Goal: Find specific page/section: Find specific page/section

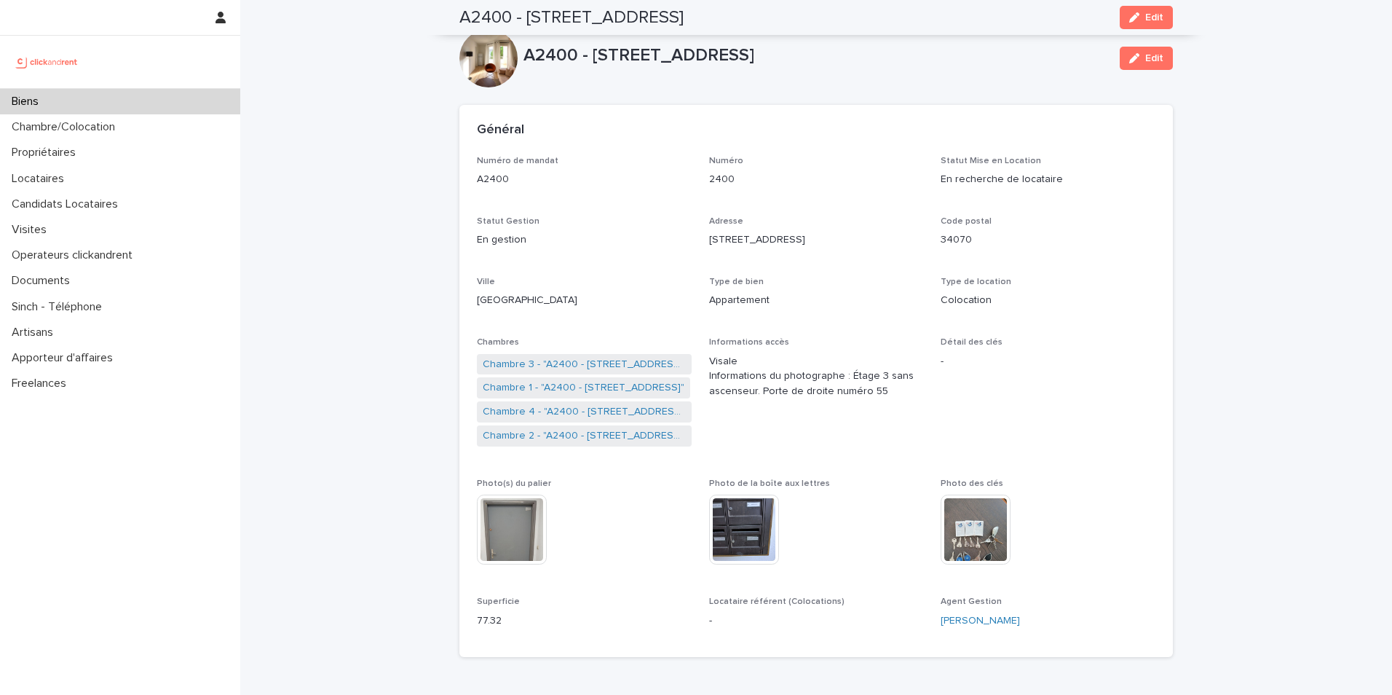
scroll to position [510, 0]
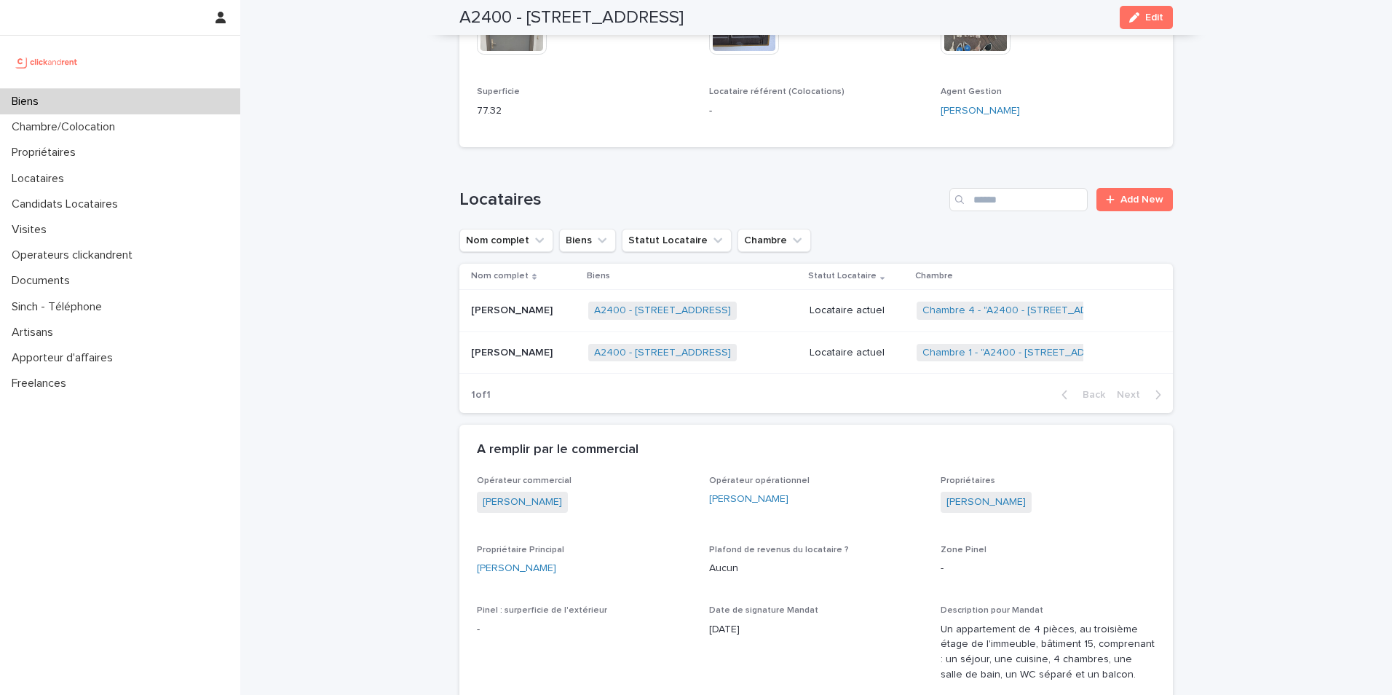
click at [38, 92] on div "Biens" at bounding box center [120, 101] width 240 height 25
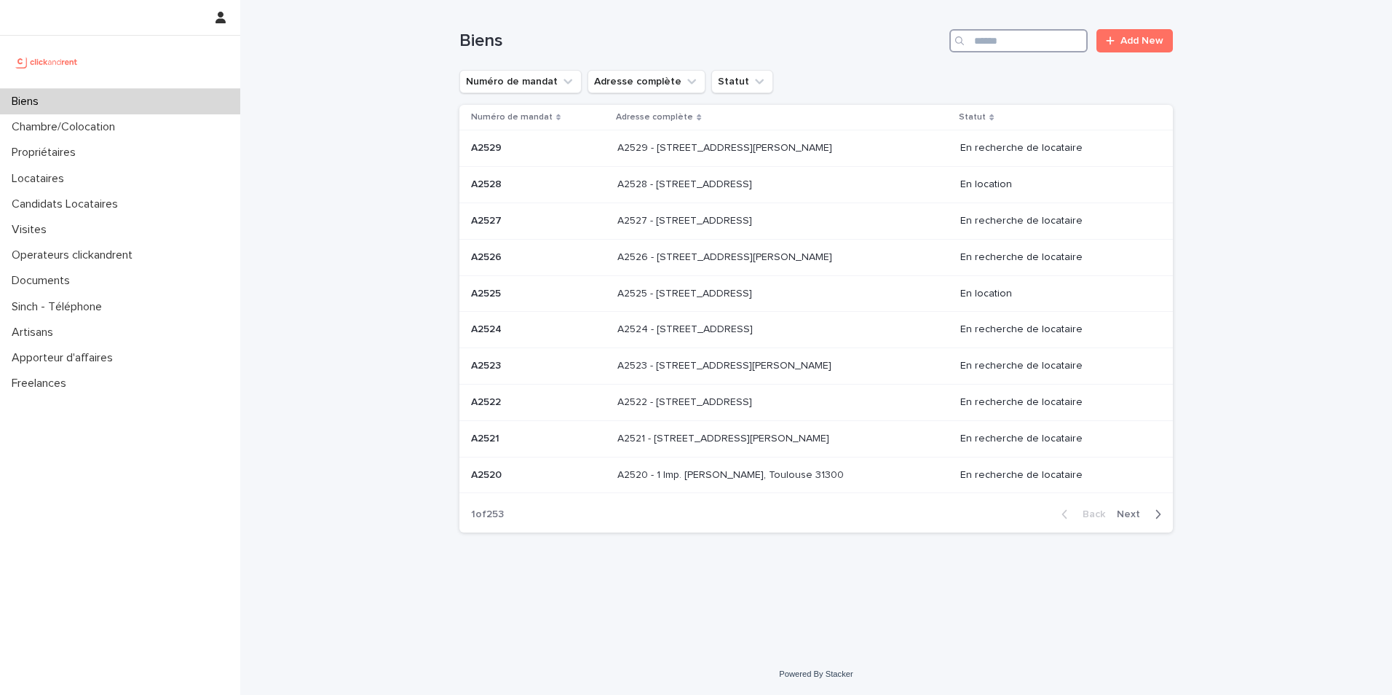
click at [989, 43] on input "Search" at bounding box center [1019, 40] width 138 height 23
type input "*****"
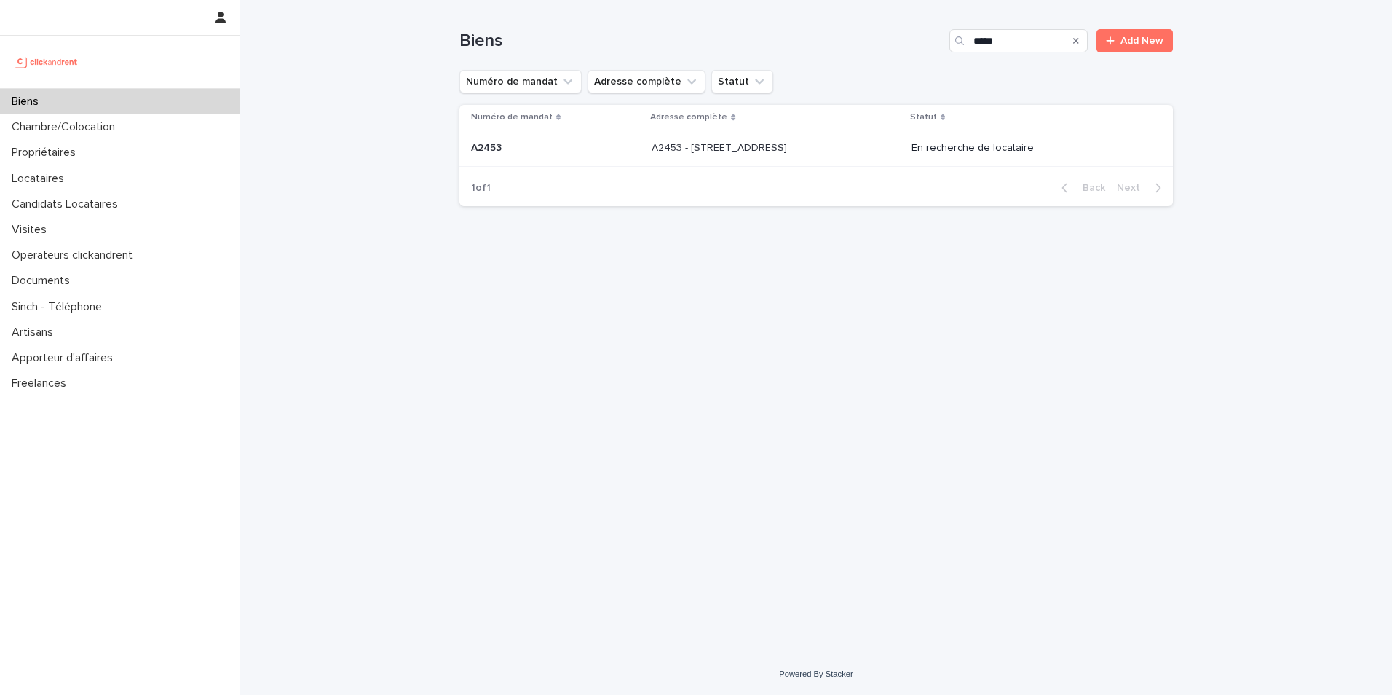
click at [492, 151] on p "A2453" at bounding box center [487, 146] width 33 height 15
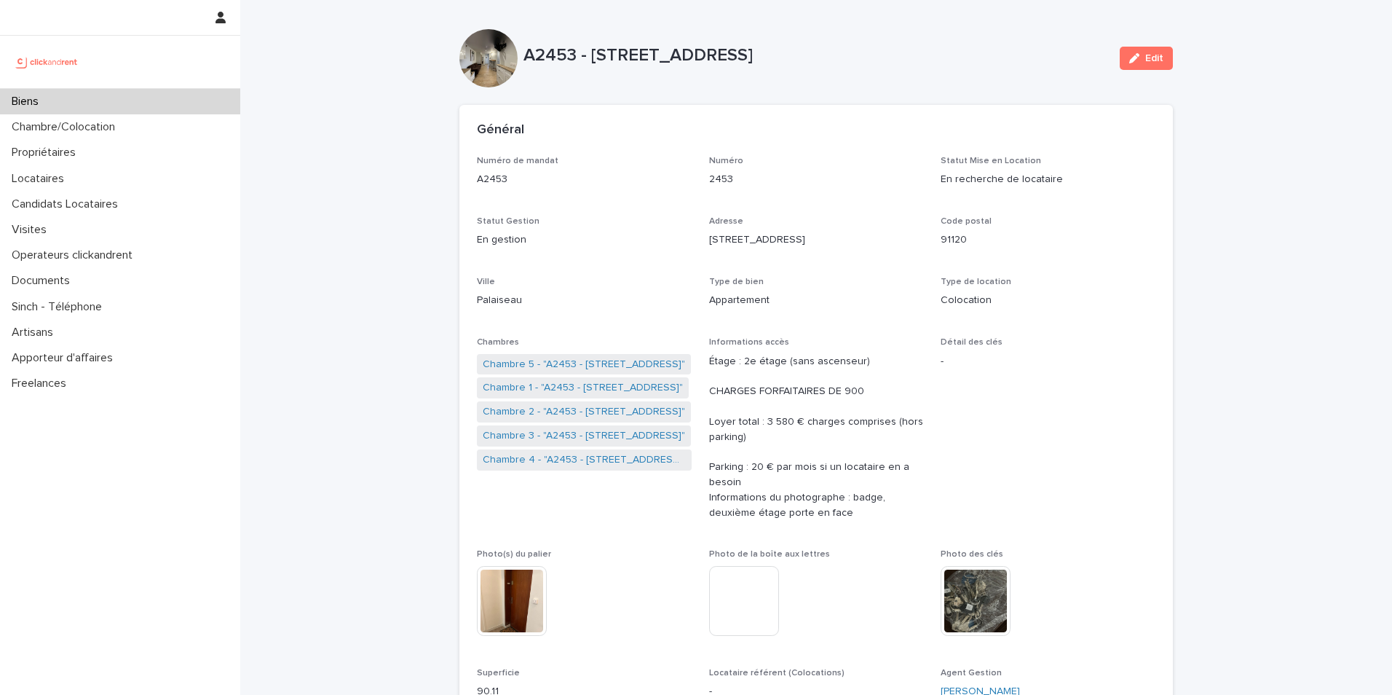
scroll to position [583, 0]
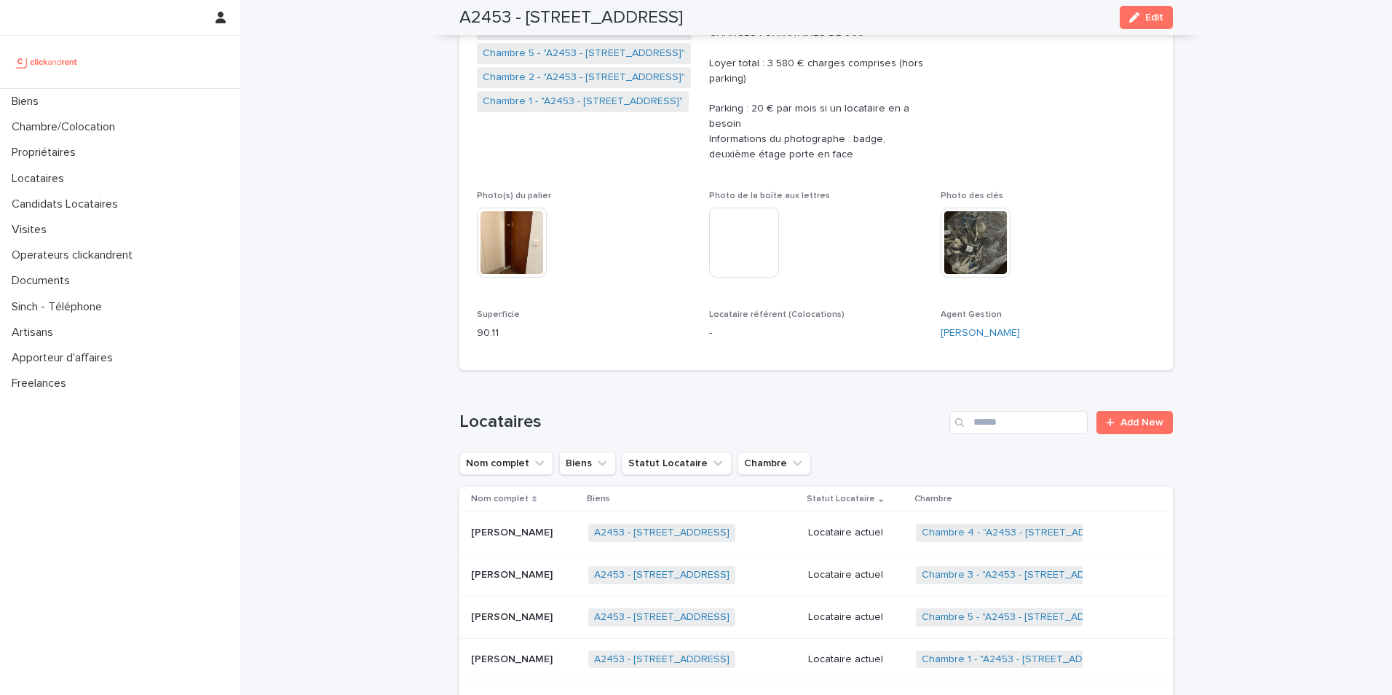
scroll to position [437, 0]
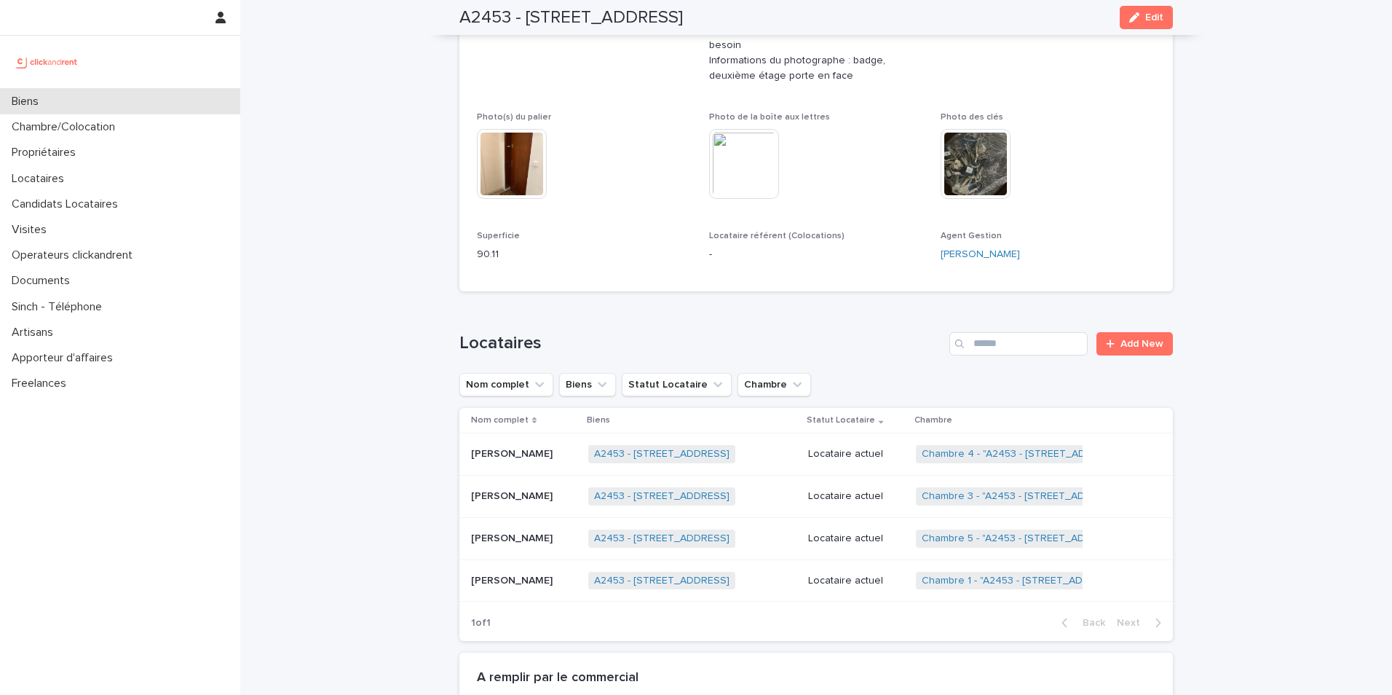
click at [15, 106] on p "Biens" at bounding box center [28, 102] width 44 height 14
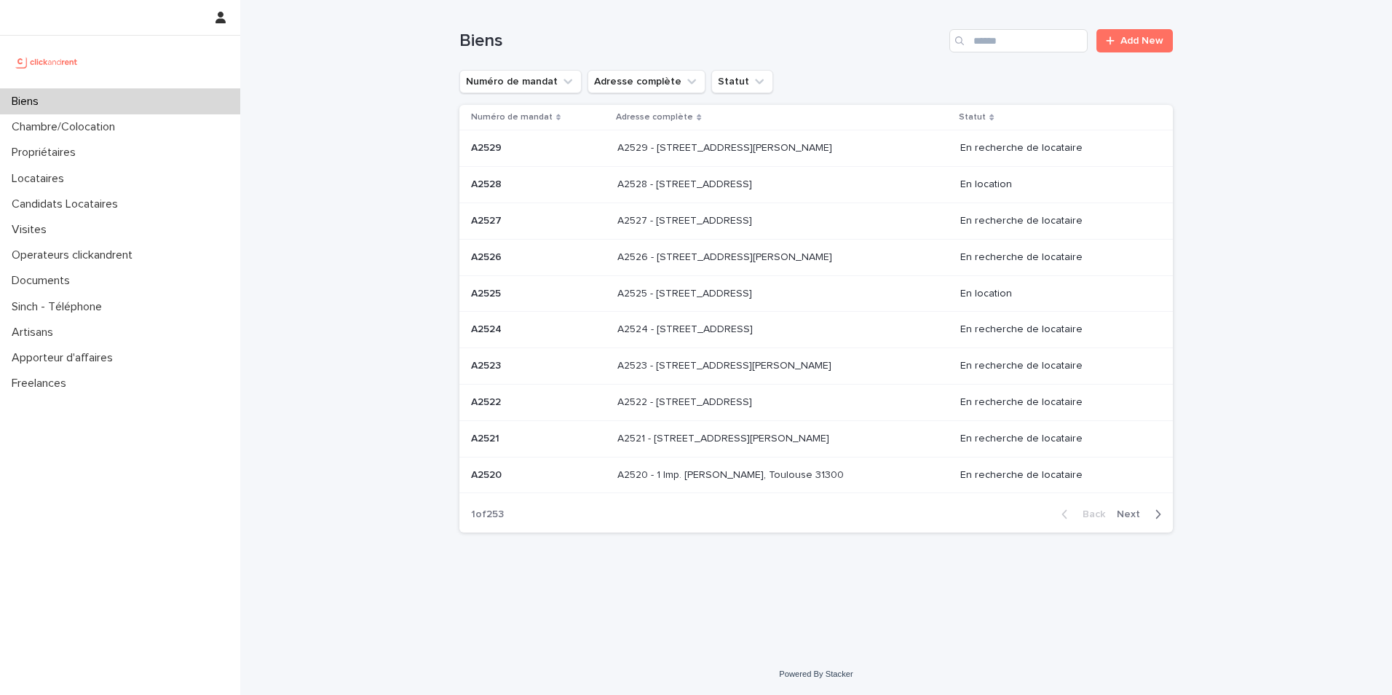
click at [986, 18] on div "Biens Add New" at bounding box center [816, 35] width 714 height 70
click at [1003, 46] on input "Search" at bounding box center [1019, 40] width 138 height 23
type input "*****"
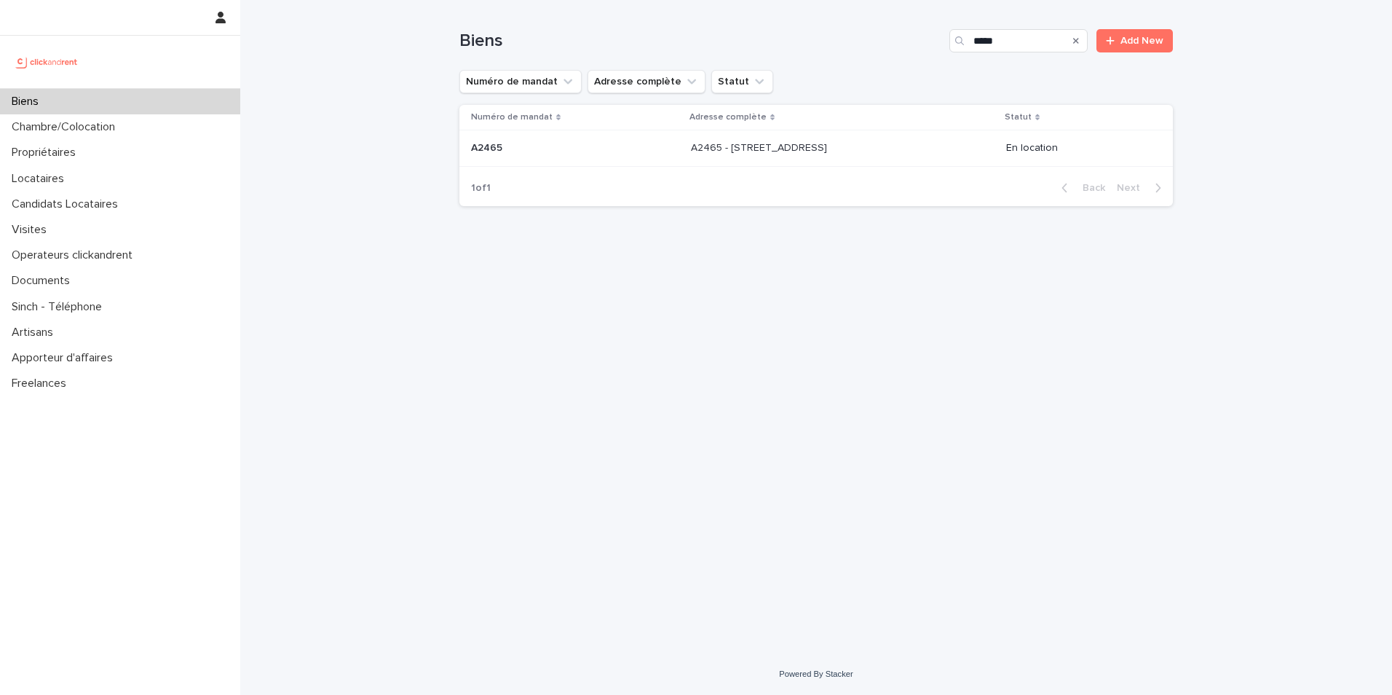
click at [725, 152] on p "A2465 - [STREET_ADDRESS]" at bounding box center [760, 146] width 139 height 15
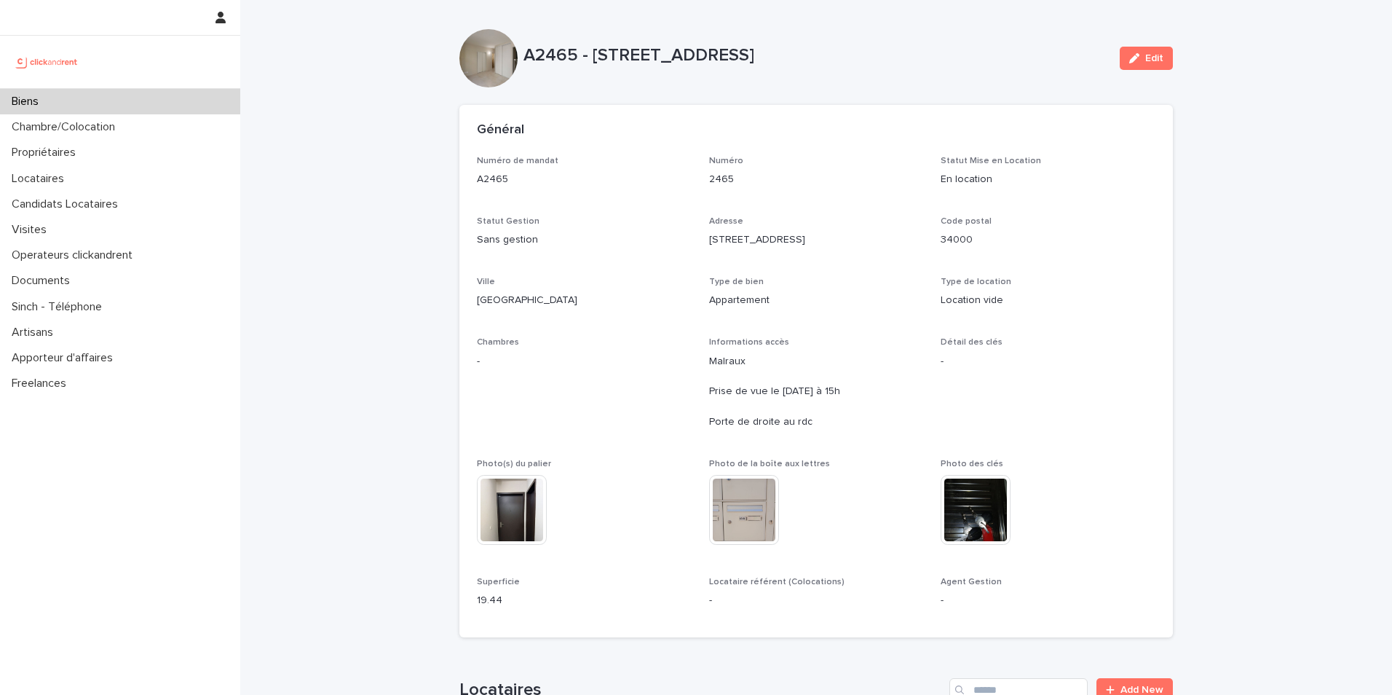
click at [29, 108] on p "Biens" at bounding box center [28, 102] width 44 height 14
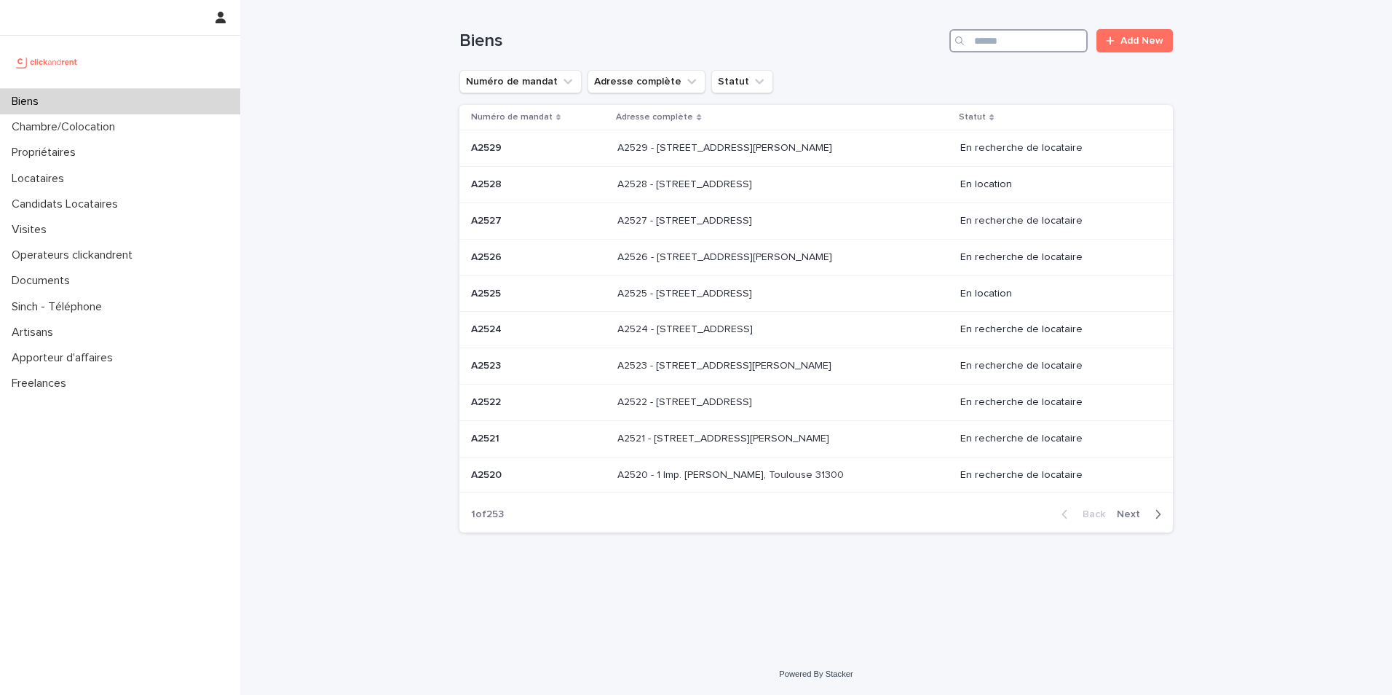
click at [988, 44] on input "Search" at bounding box center [1019, 40] width 138 height 23
type input "*****"
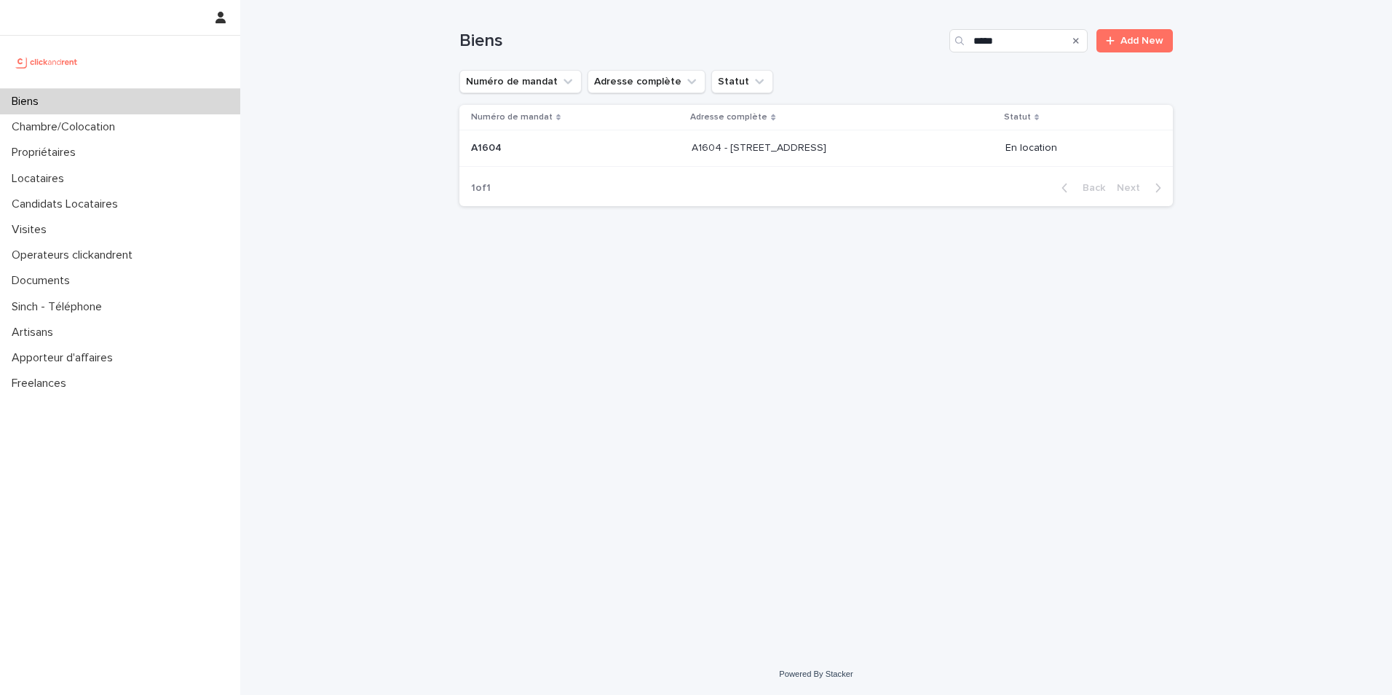
click at [508, 144] on p at bounding box center [575, 148] width 209 height 12
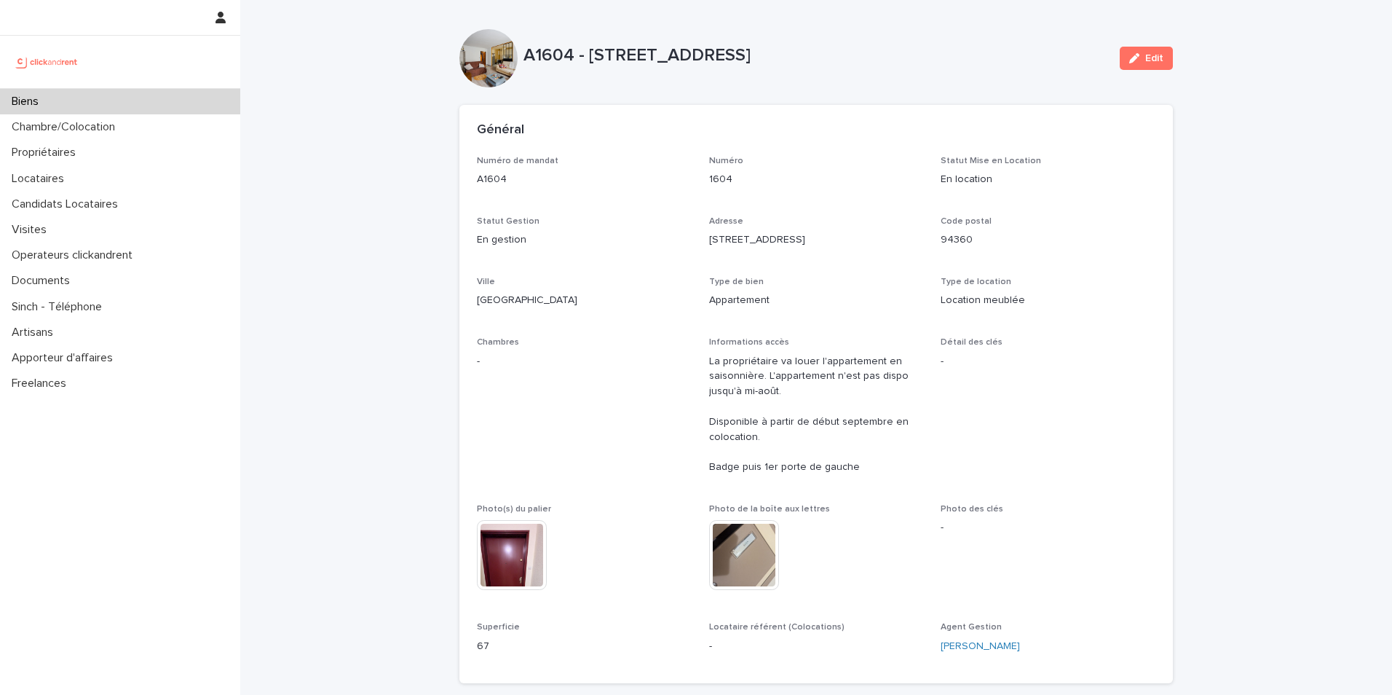
click at [29, 103] on p "Biens" at bounding box center [28, 102] width 44 height 14
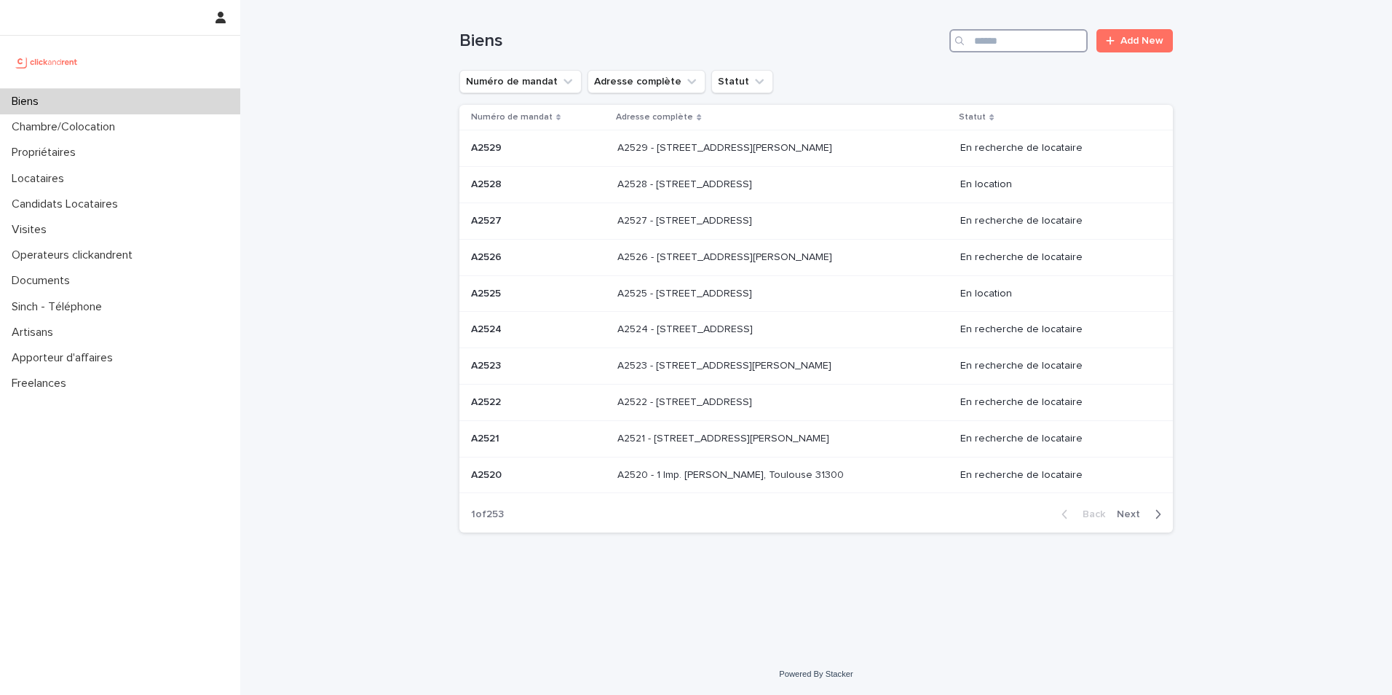
click at [1025, 47] on input "Search" at bounding box center [1019, 40] width 138 height 23
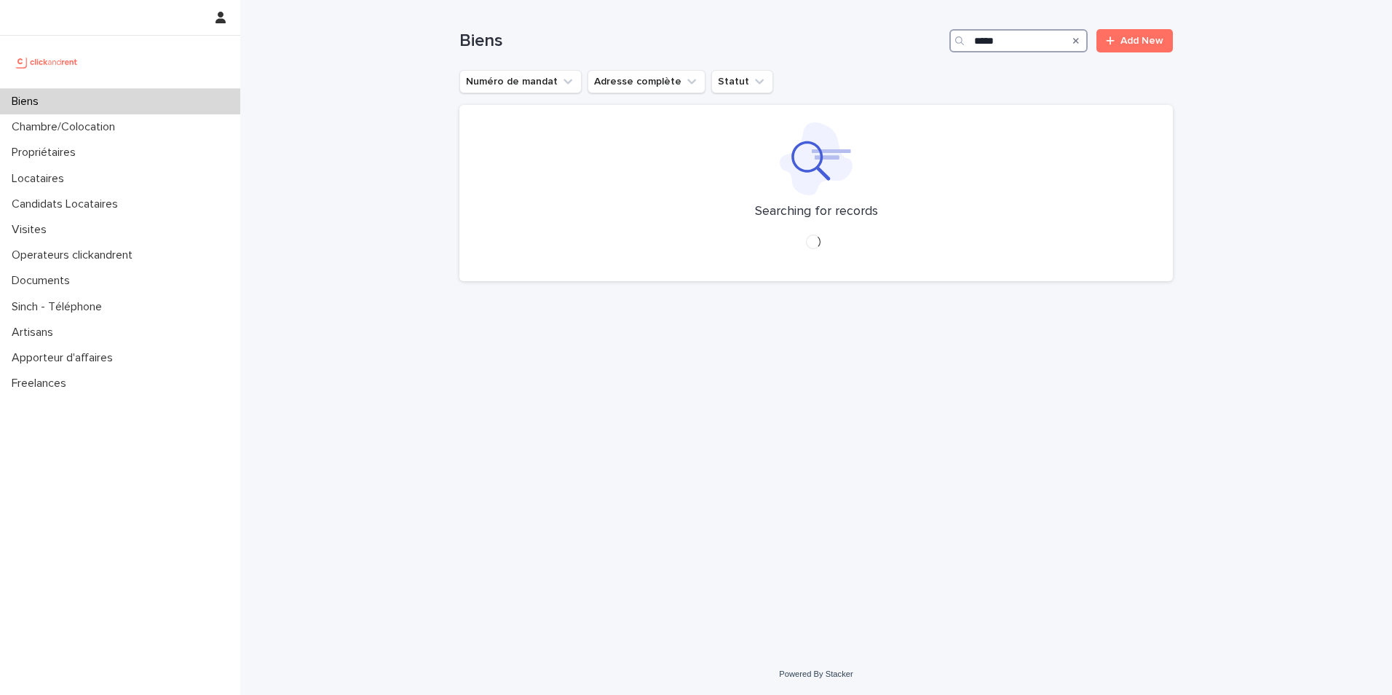
type input "*****"
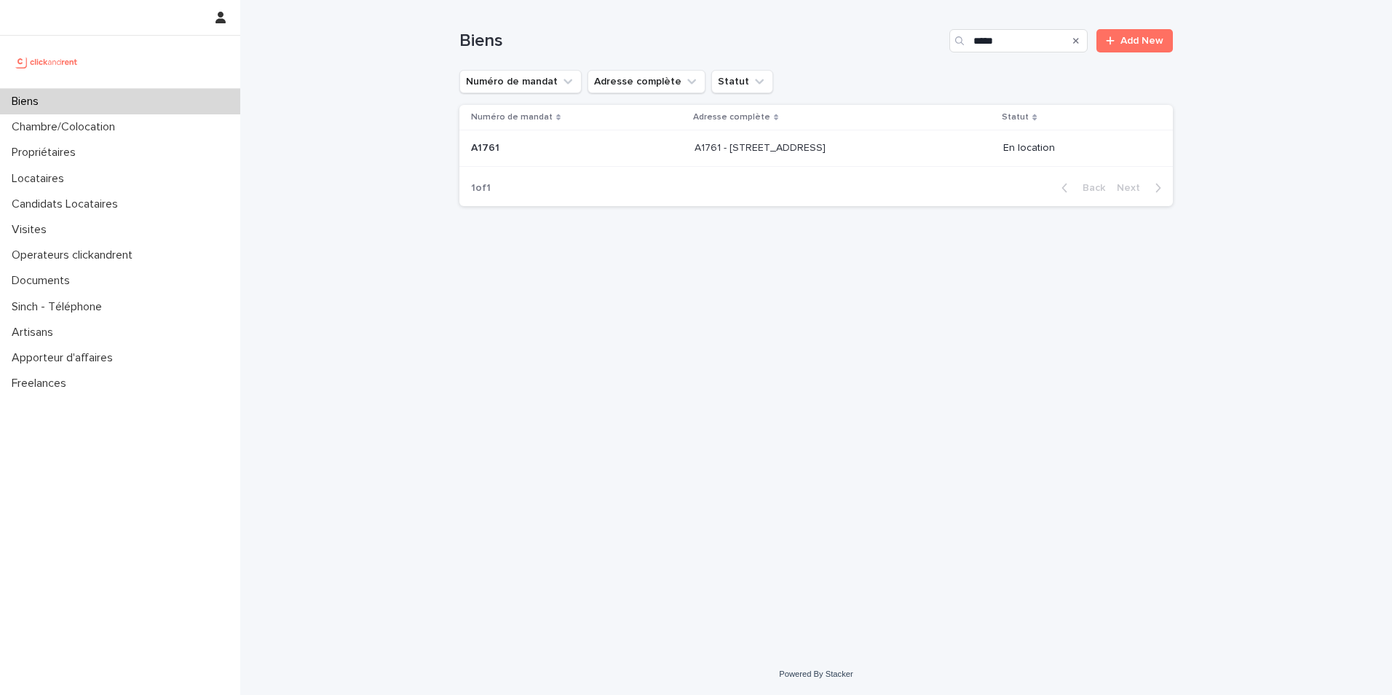
click at [689, 144] on td "A1761 - [STREET_ADDRESS] A1761 - [STREET_ADDRESS]" at bounding box center [843, 148] width 309 height 36
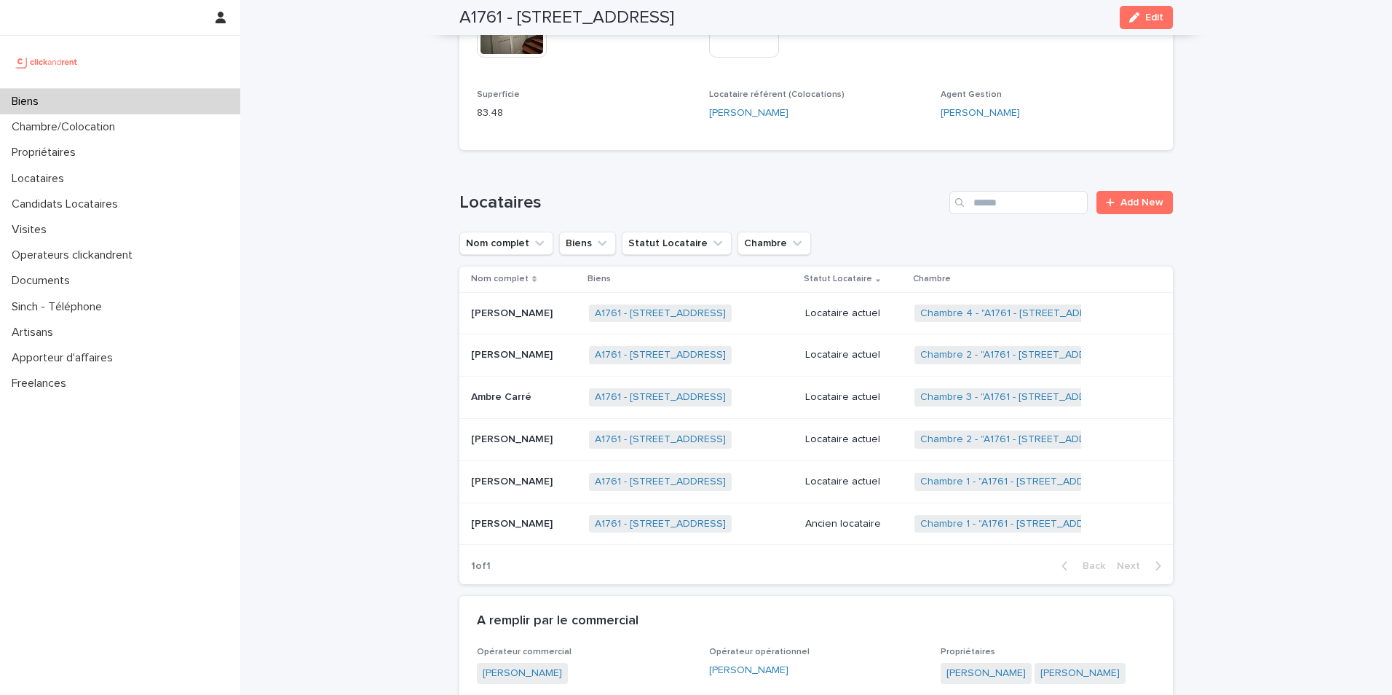
scroll to position [1019, 0]
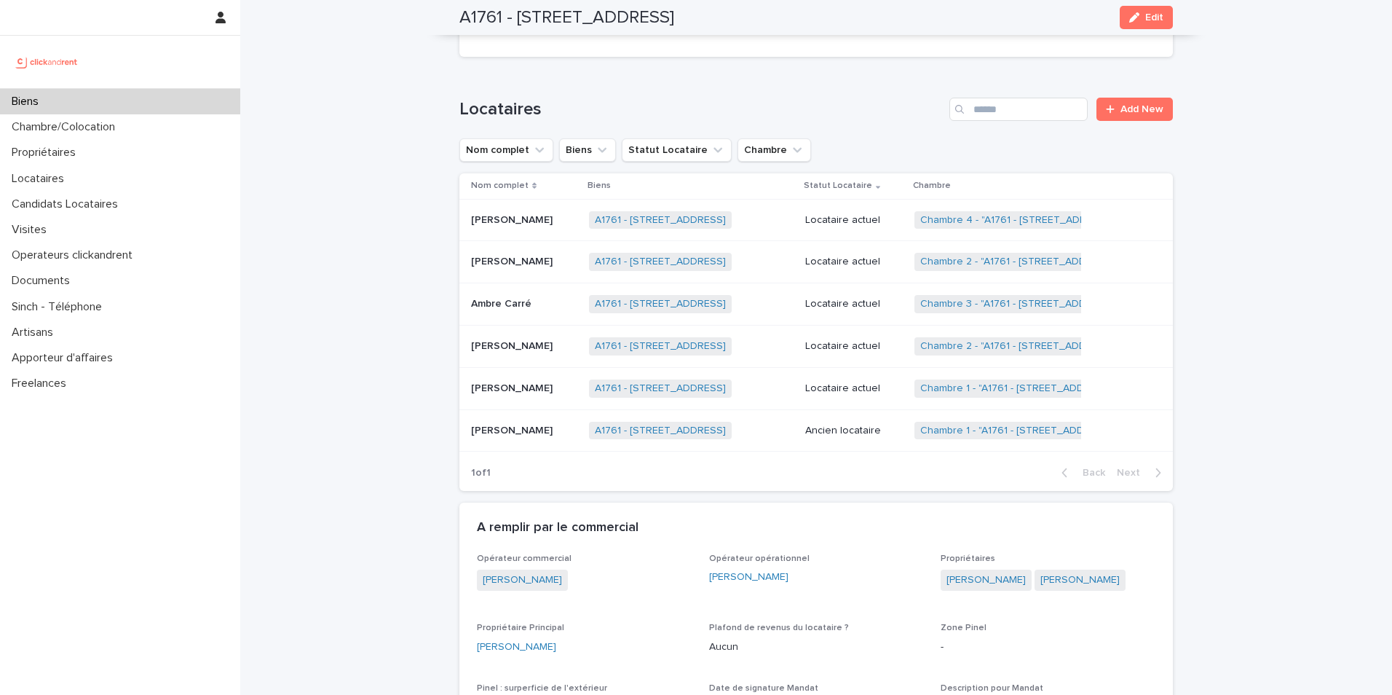
click at [45, 101] on p "Biens" at bounding box center [28, 102] width 44 height 14
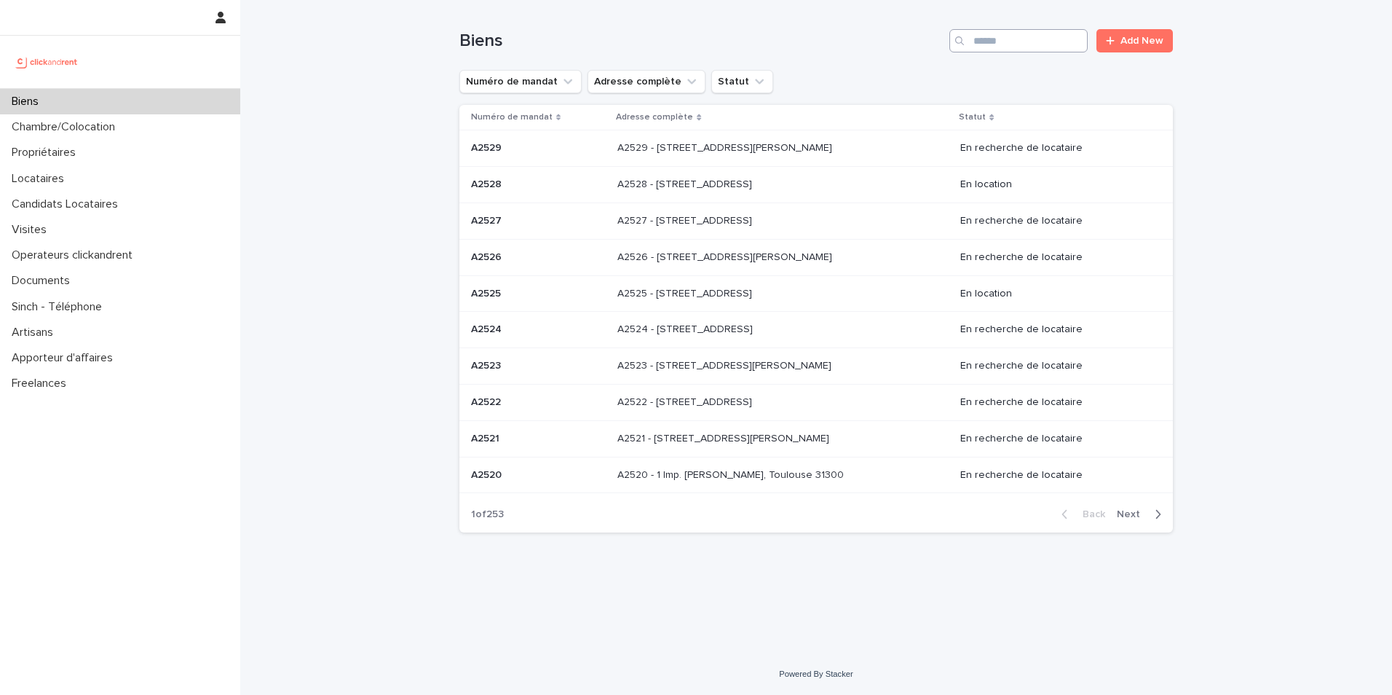
drag, startPoint x: 1012, startPoint y: 59, endPoint x: 1012, endPoint y: 40, distance: 18.9
click at [1012, 58] on div "Biens Add New" at bounding box center [816, 35] width 714 height 70
click at [1012, 40] on input "Search" at bounding box center [1019, 40] width 138 height 23
type input "****"
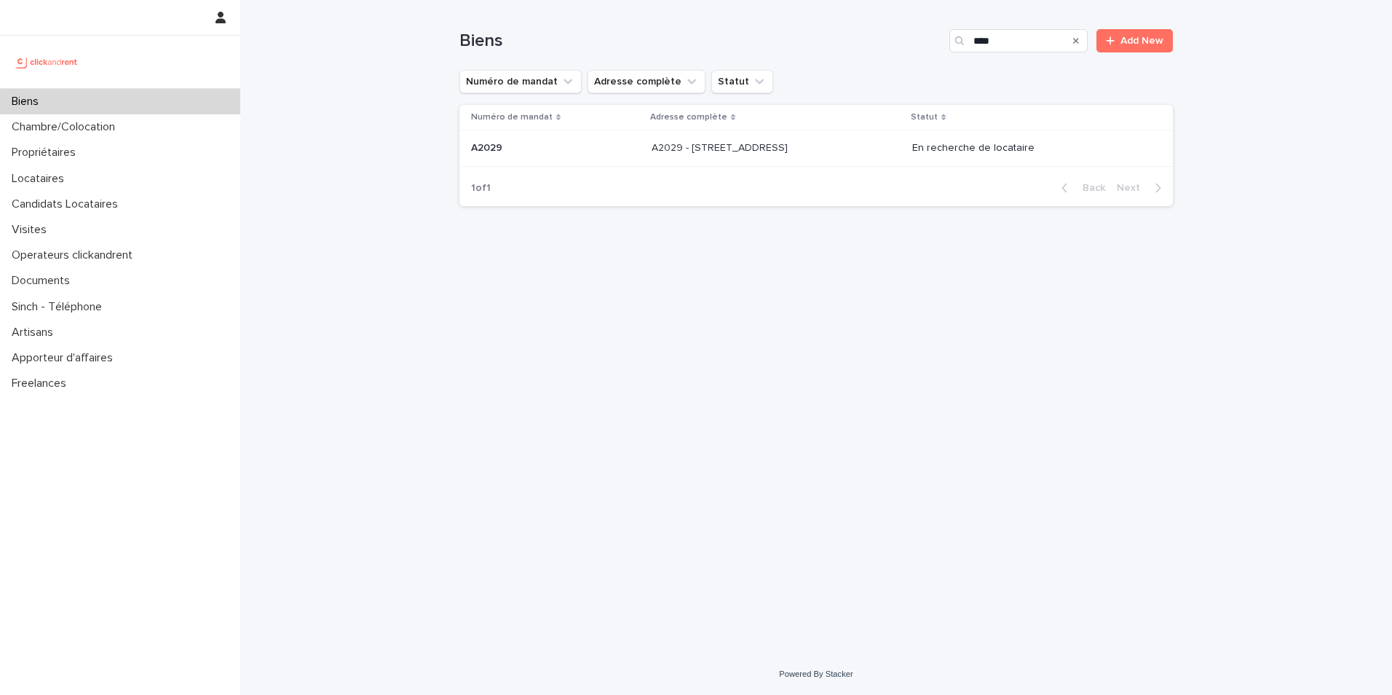
click at [502, 143] on p "A2029" at bounding box center [488, 146] width 34 height 15
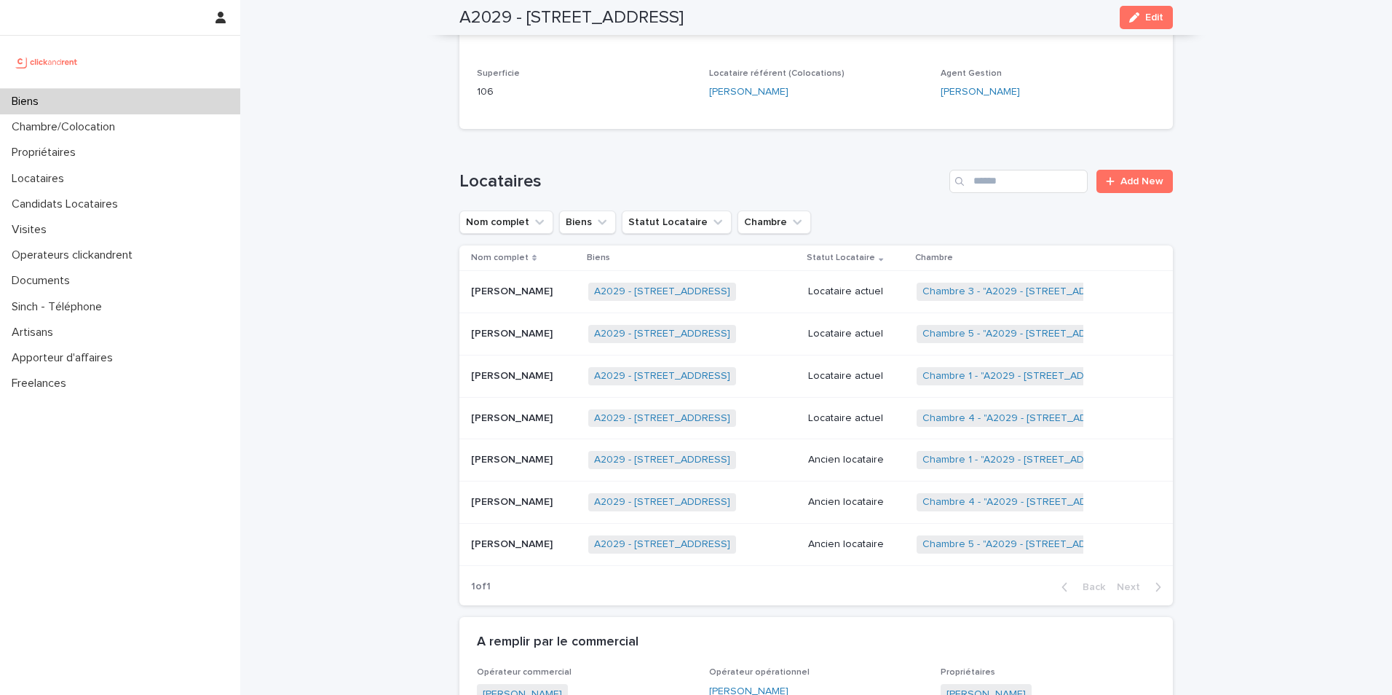
scroll to position [583, 0]
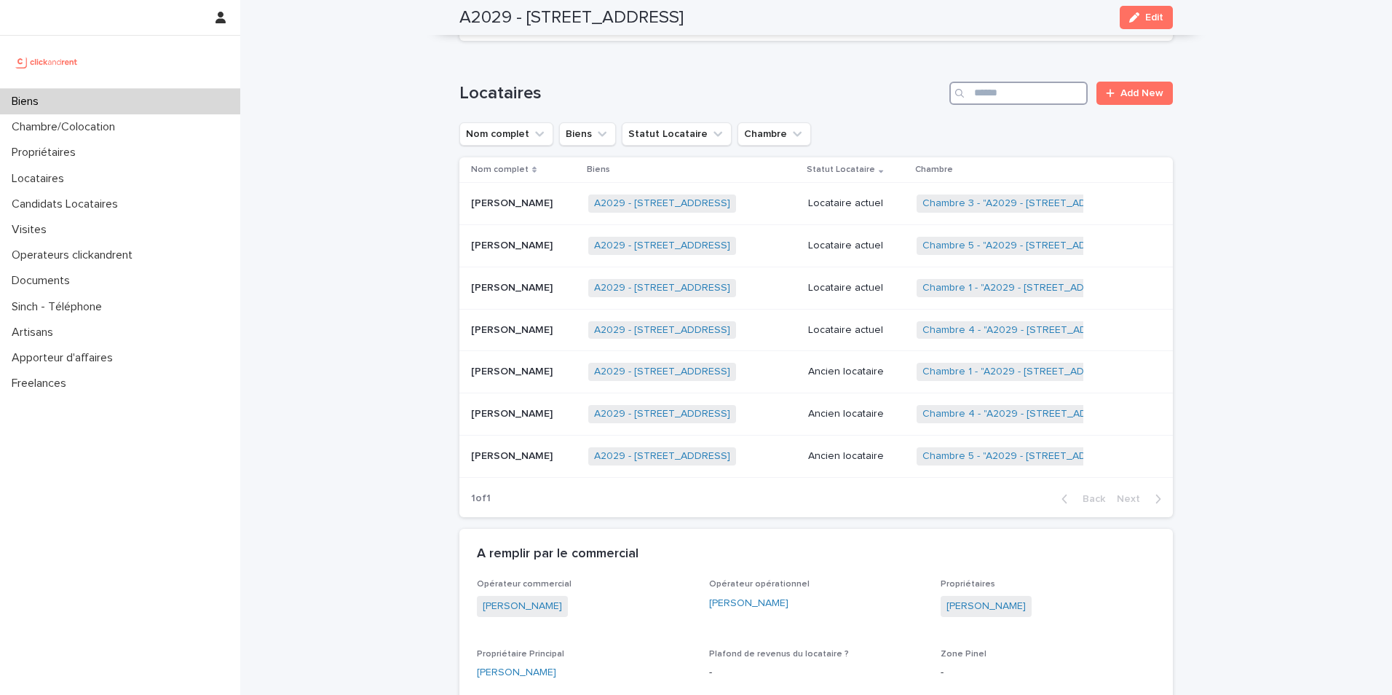
click at [990, 100] on input "Search" at bounding box center [1019, 93] width 138 height 23
type input "***"
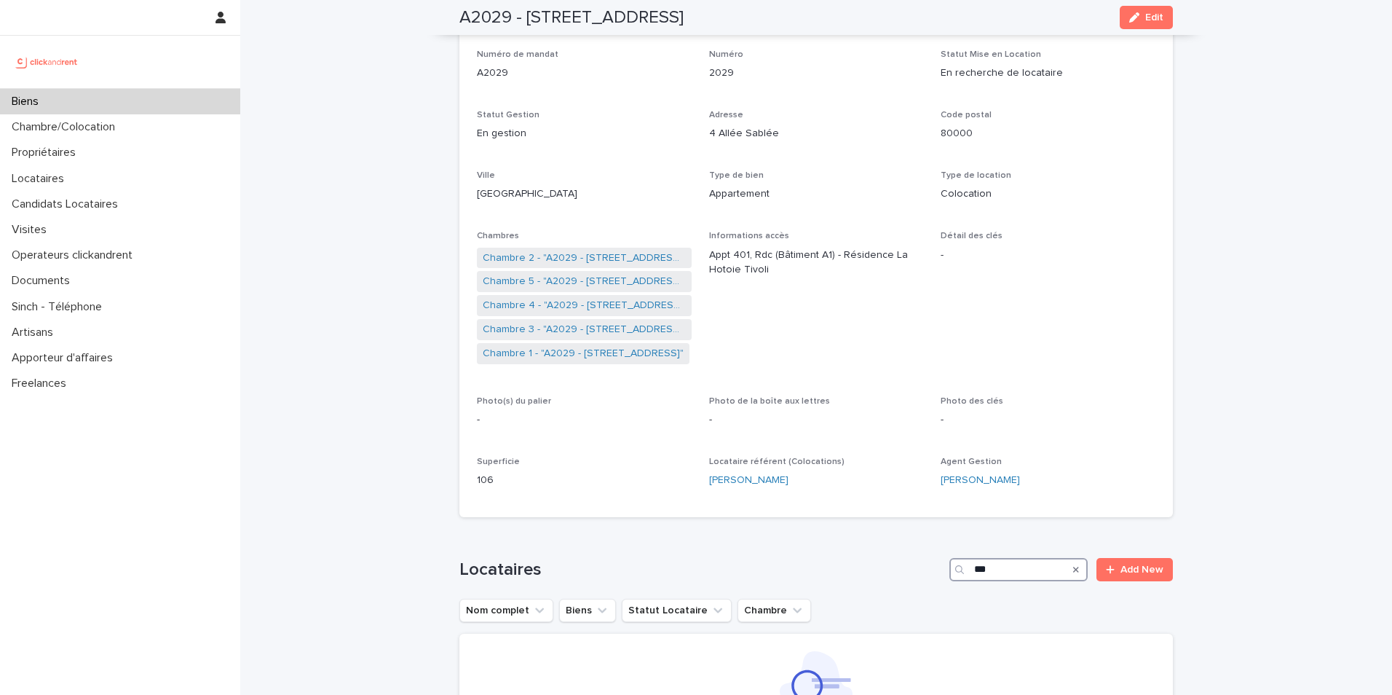
scroll to position [0, 0]
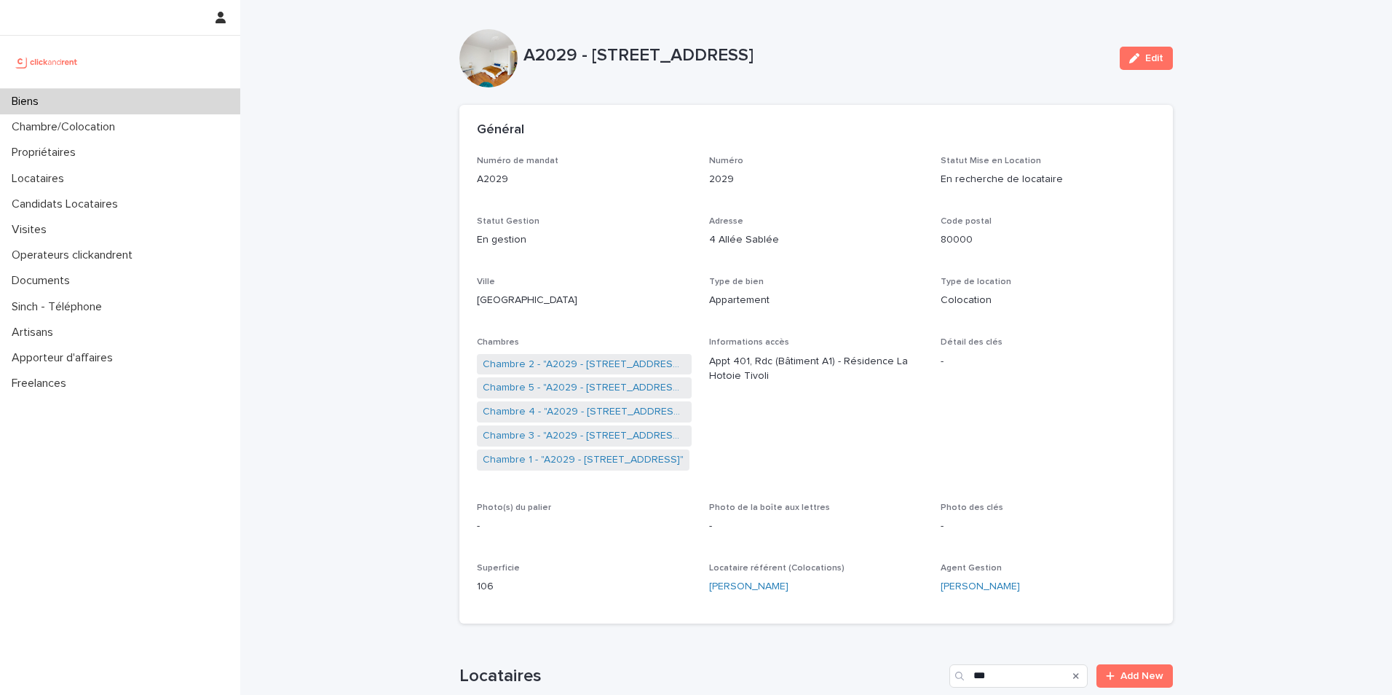
click at [36, 98] on p "Biens" at bounding box center [28, 102] width 44 height 14
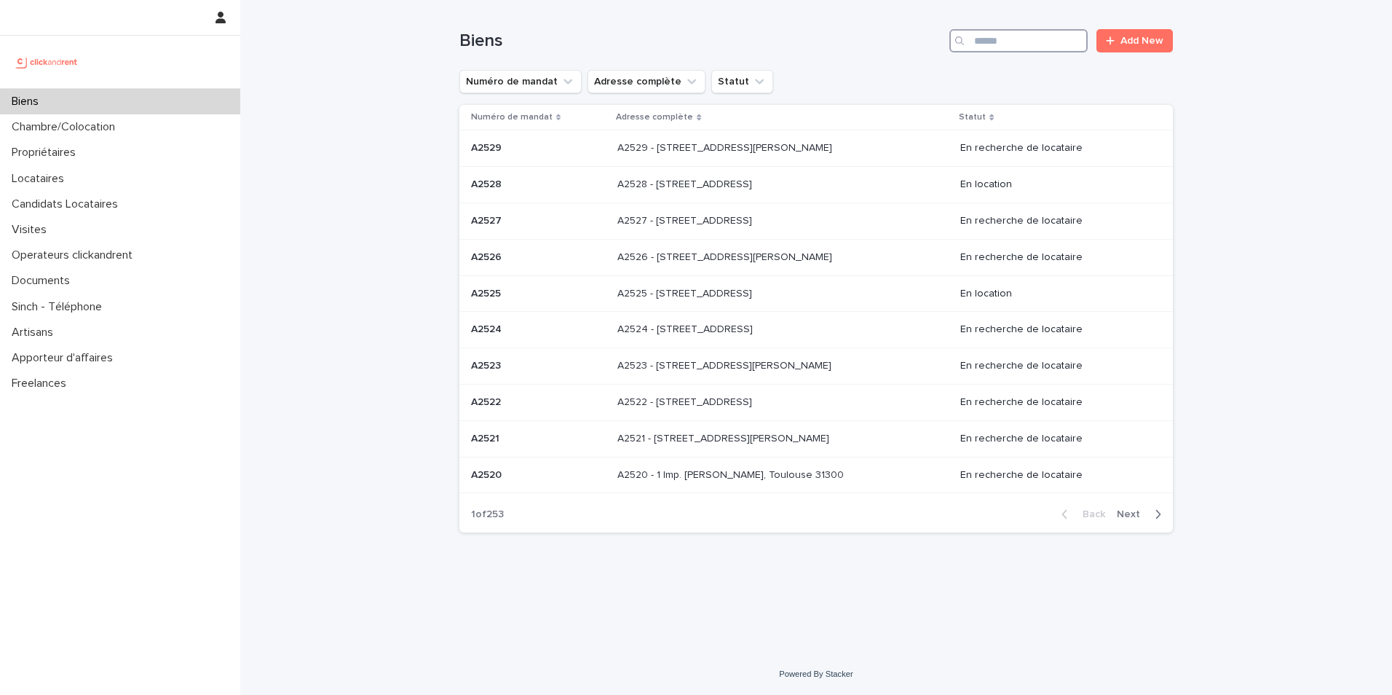
click at [1021, 38] on input "Search" at bounding box center [1019, 40] width 138 height 23
type input "***"
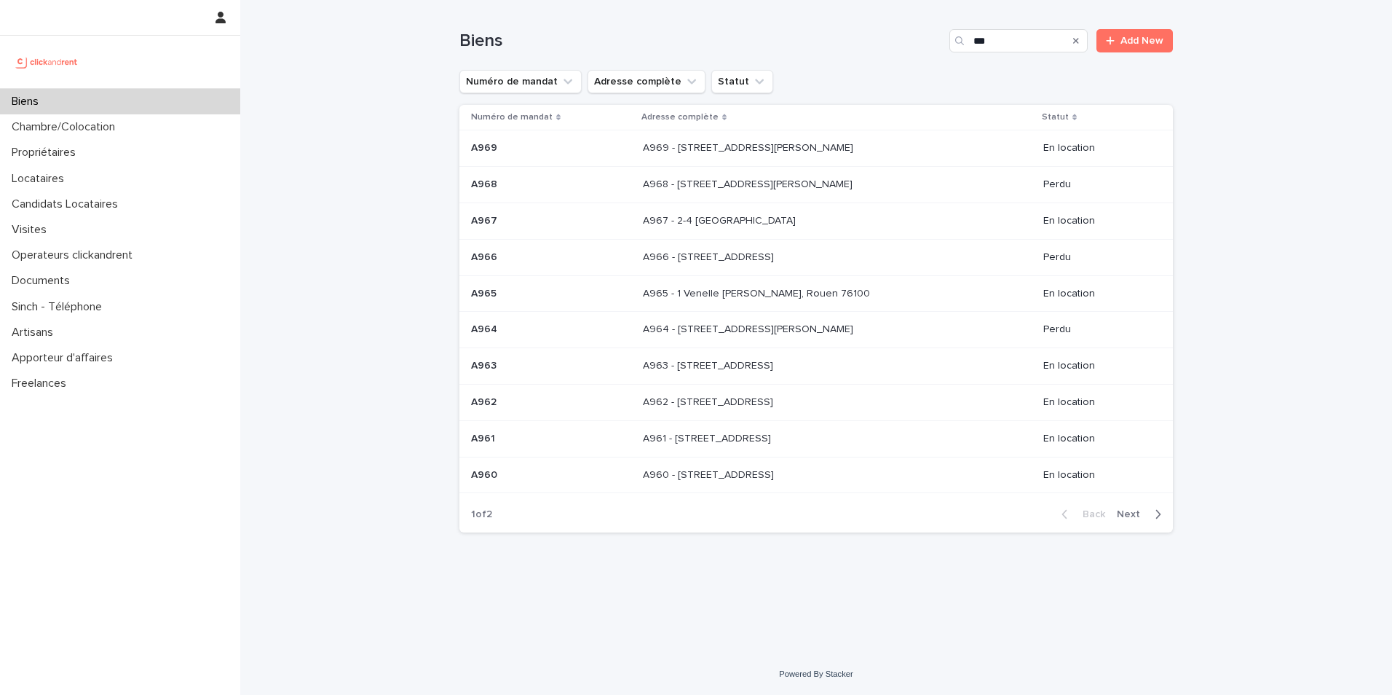
click at [1129, 510] on span "Next" at bounding box center [1133, 514] width 32 height 10
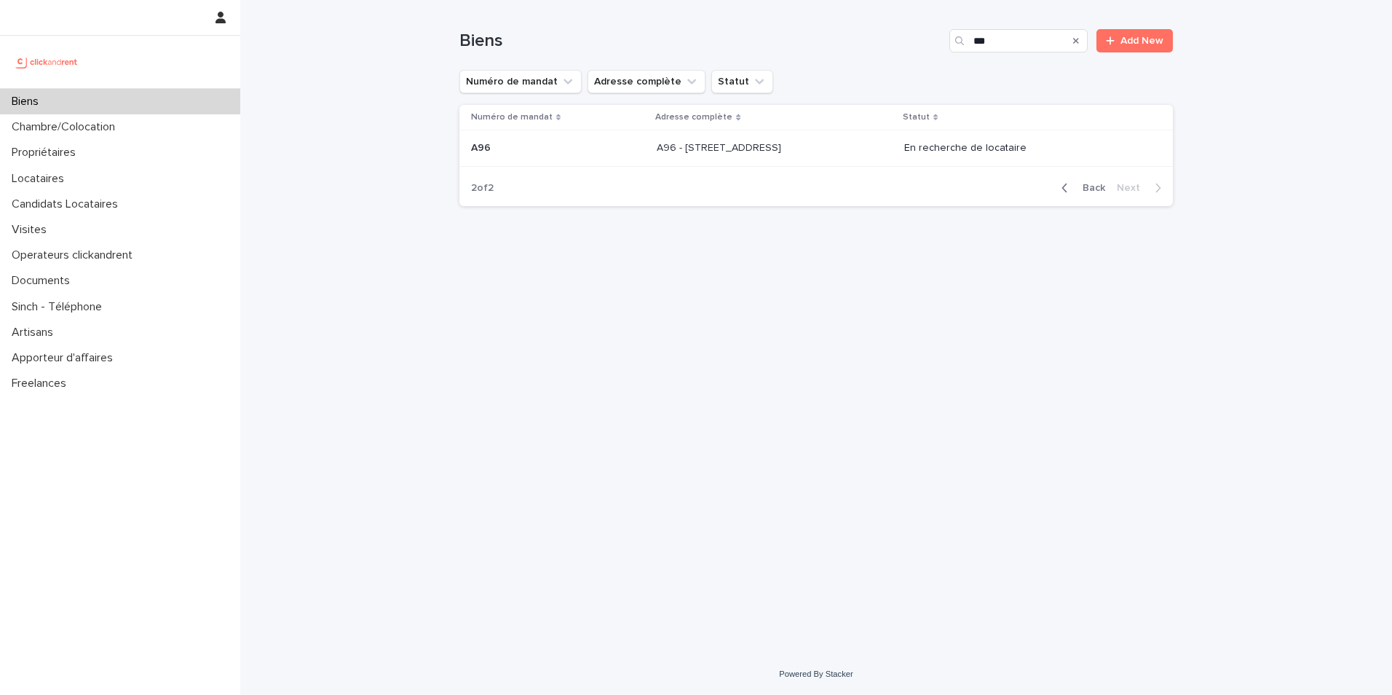
click at [490, 149] on p "A96" at bounding box center [482, 146] width 23 height 15
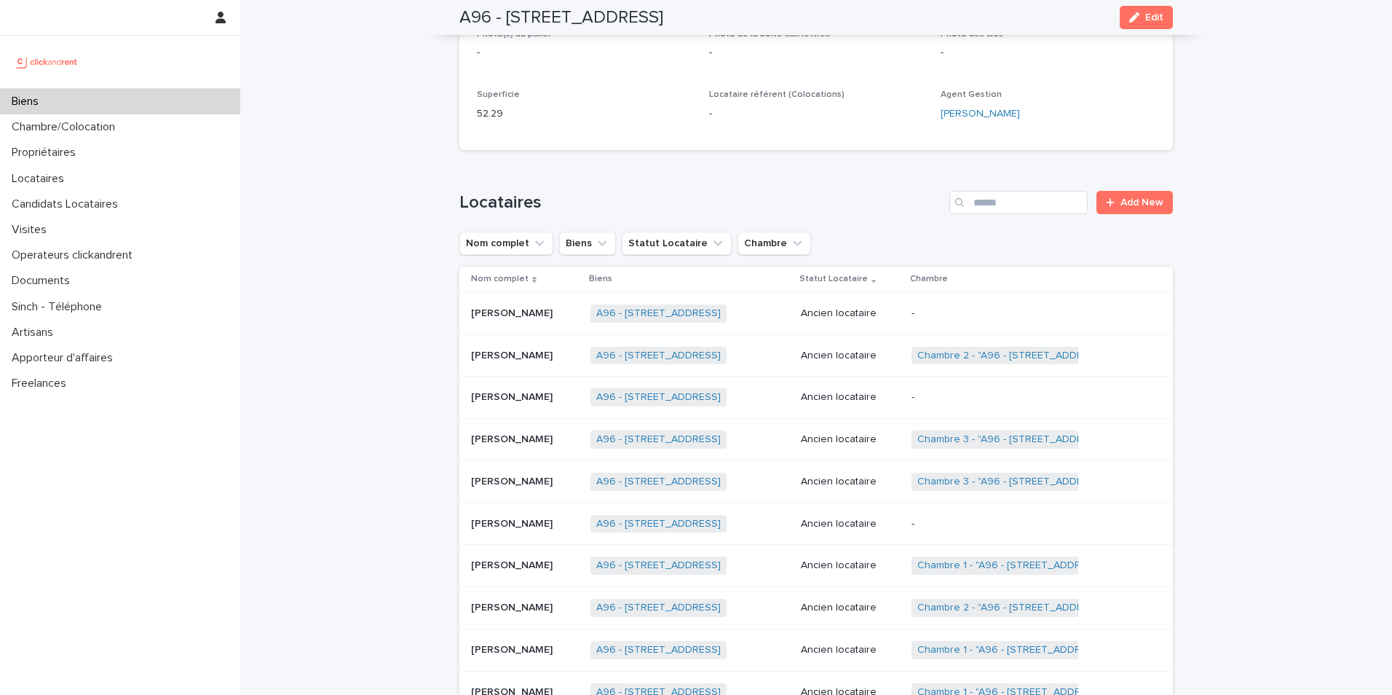
scroll to position [510, 0]
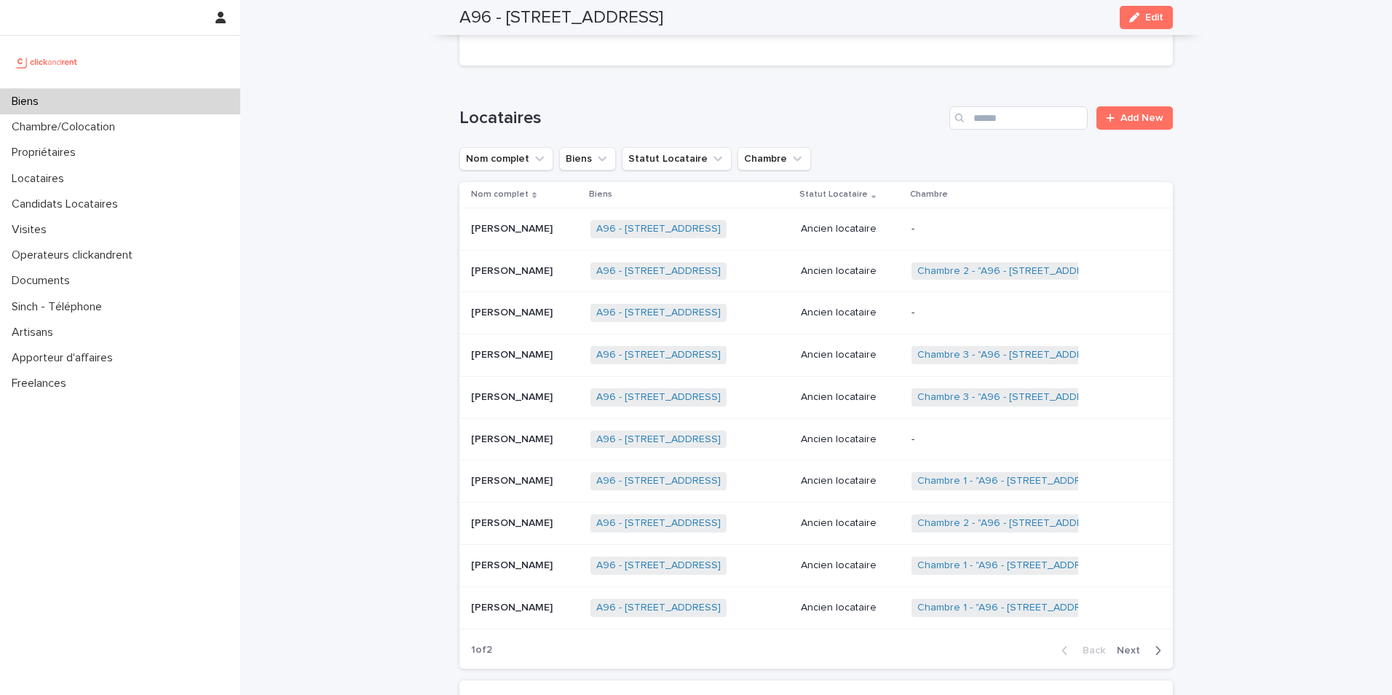
click at [1125, 654] on span "Next" at bounding box center [1133, 650] width 32 height 10
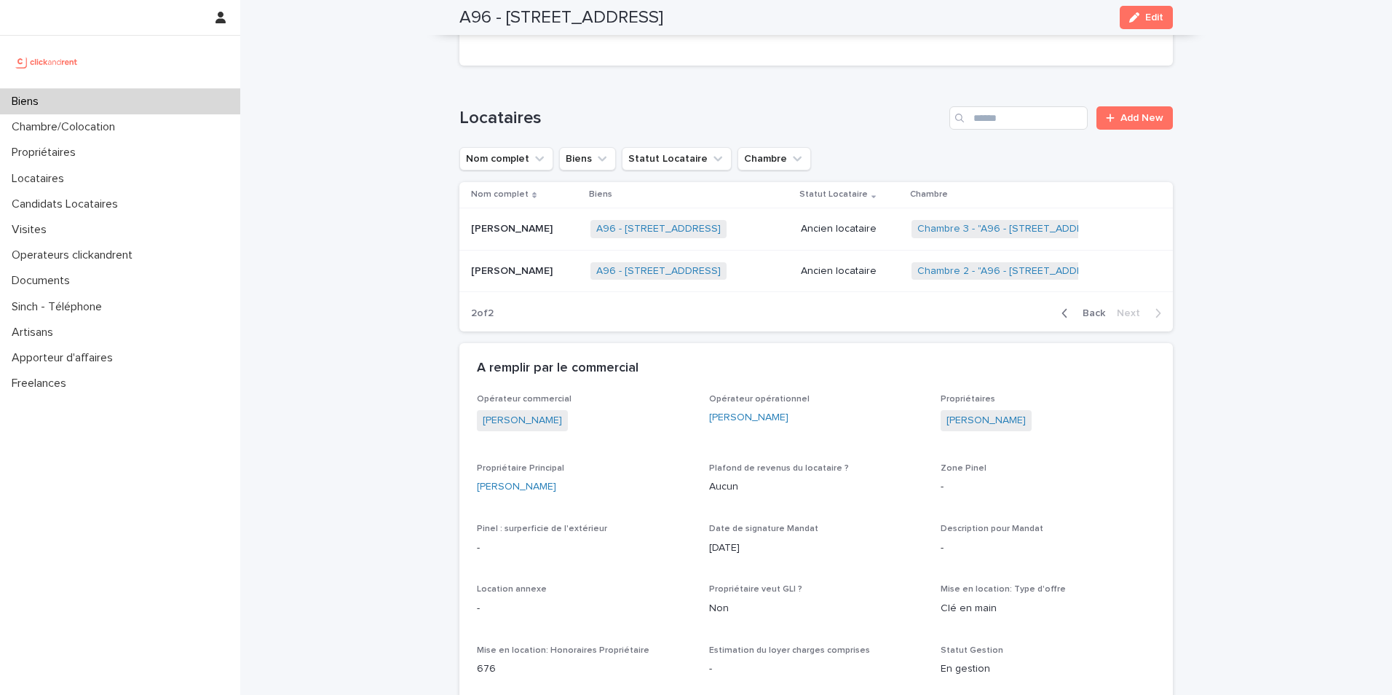
click at [1093, 319] on button "Back" at bounding box center [1080, 313] width 61 height 13
